Goal: Go to known website: Access a specific website the user already knows

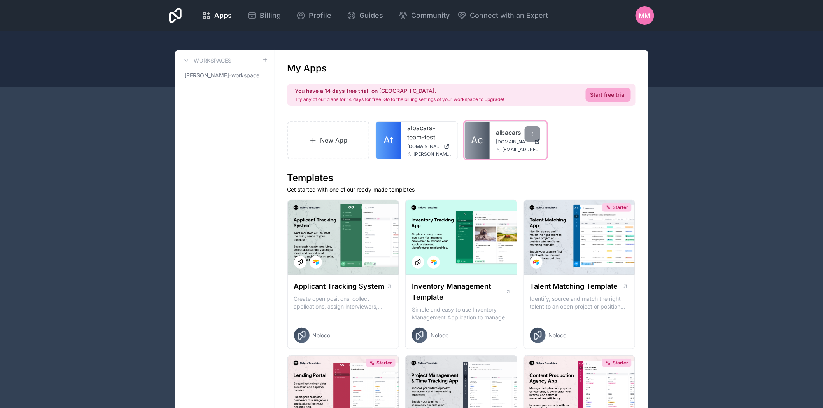
click at [507, 145] on span "[DOMAIN_NAME]" at bounding box center [513, 142] width 35 height 6
